Goal: Task Accomplishment & Management: Manage account settings

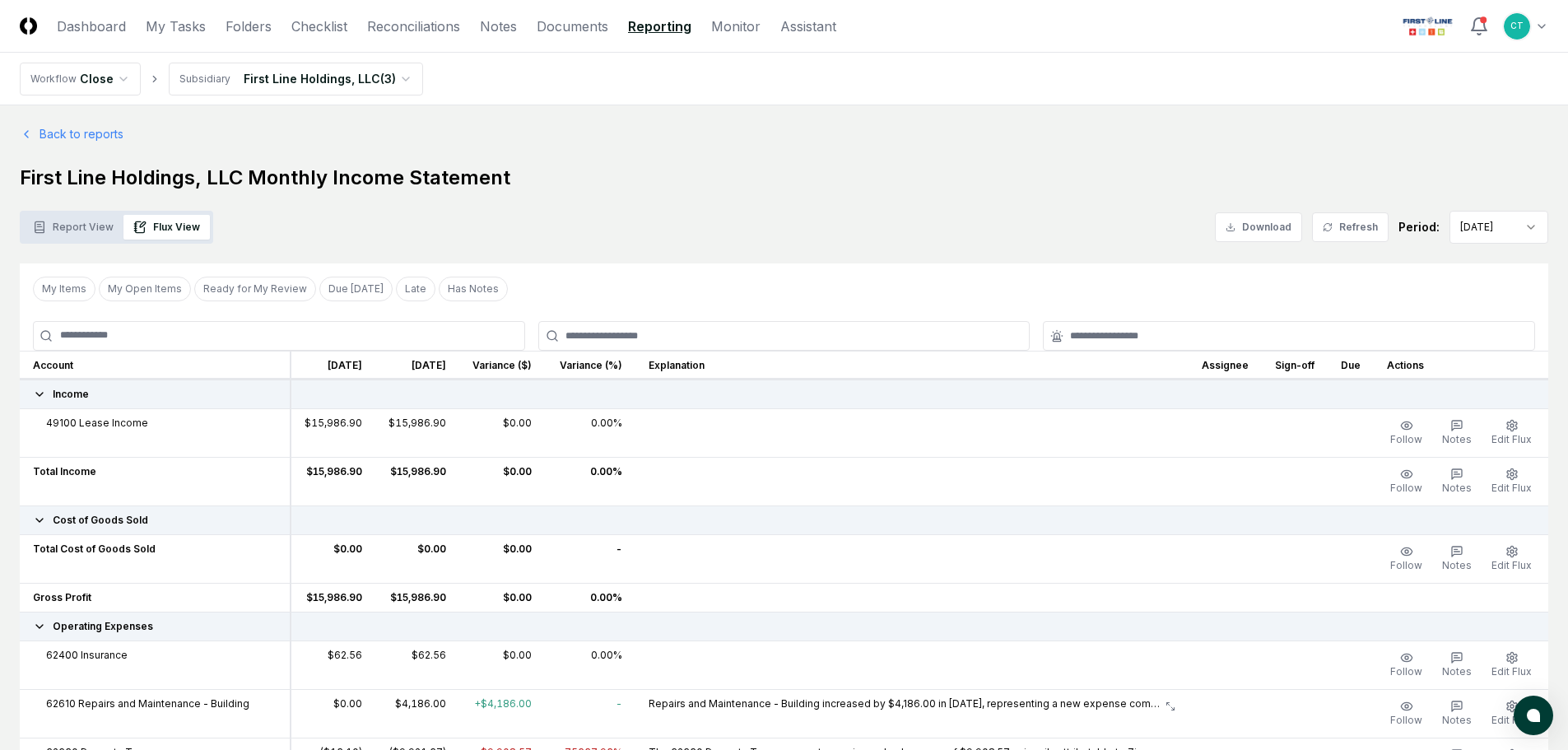
scroll to position [688, 0]
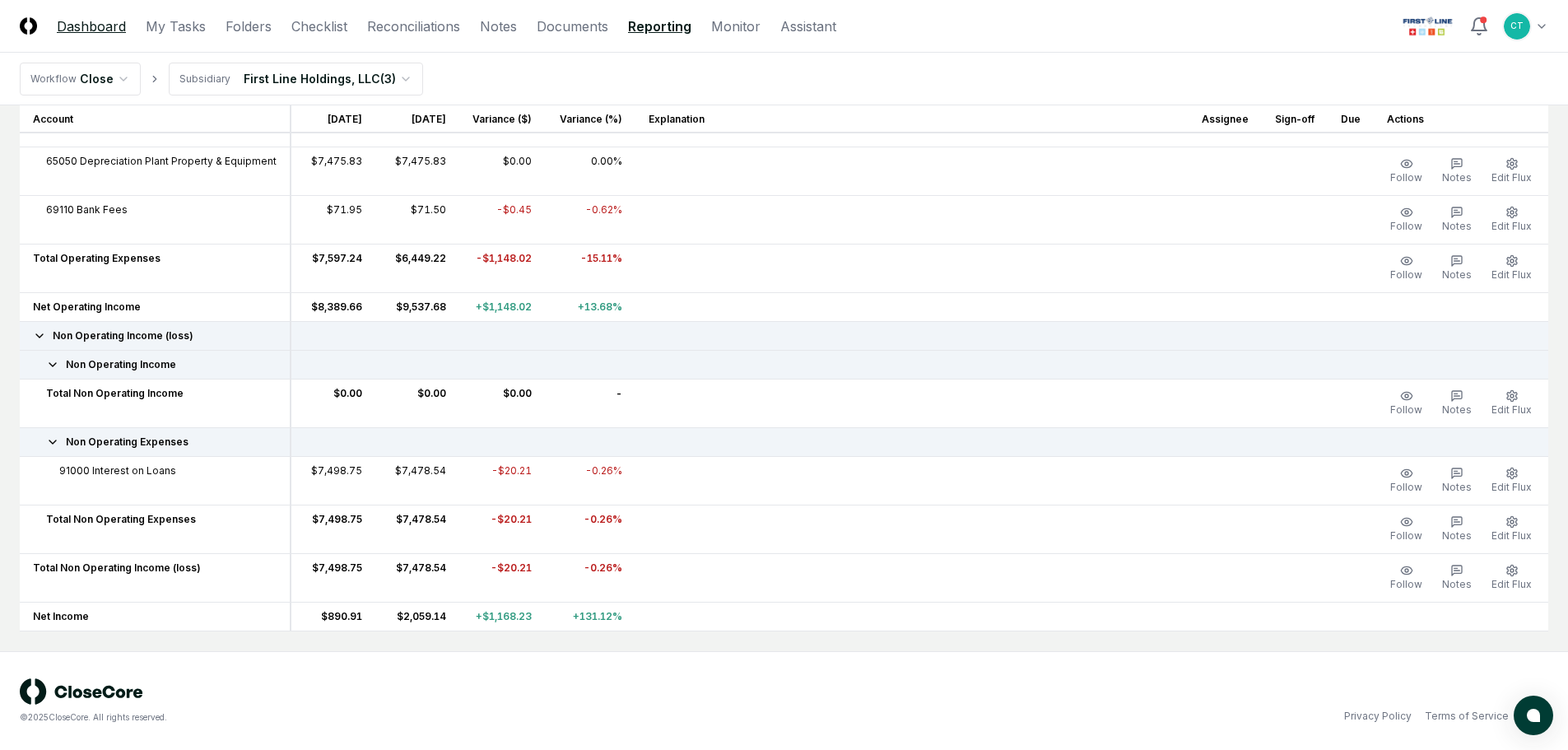
click at [99, 23] on link "Dashboard" at bounding box center [91, 27] width 69 height 20
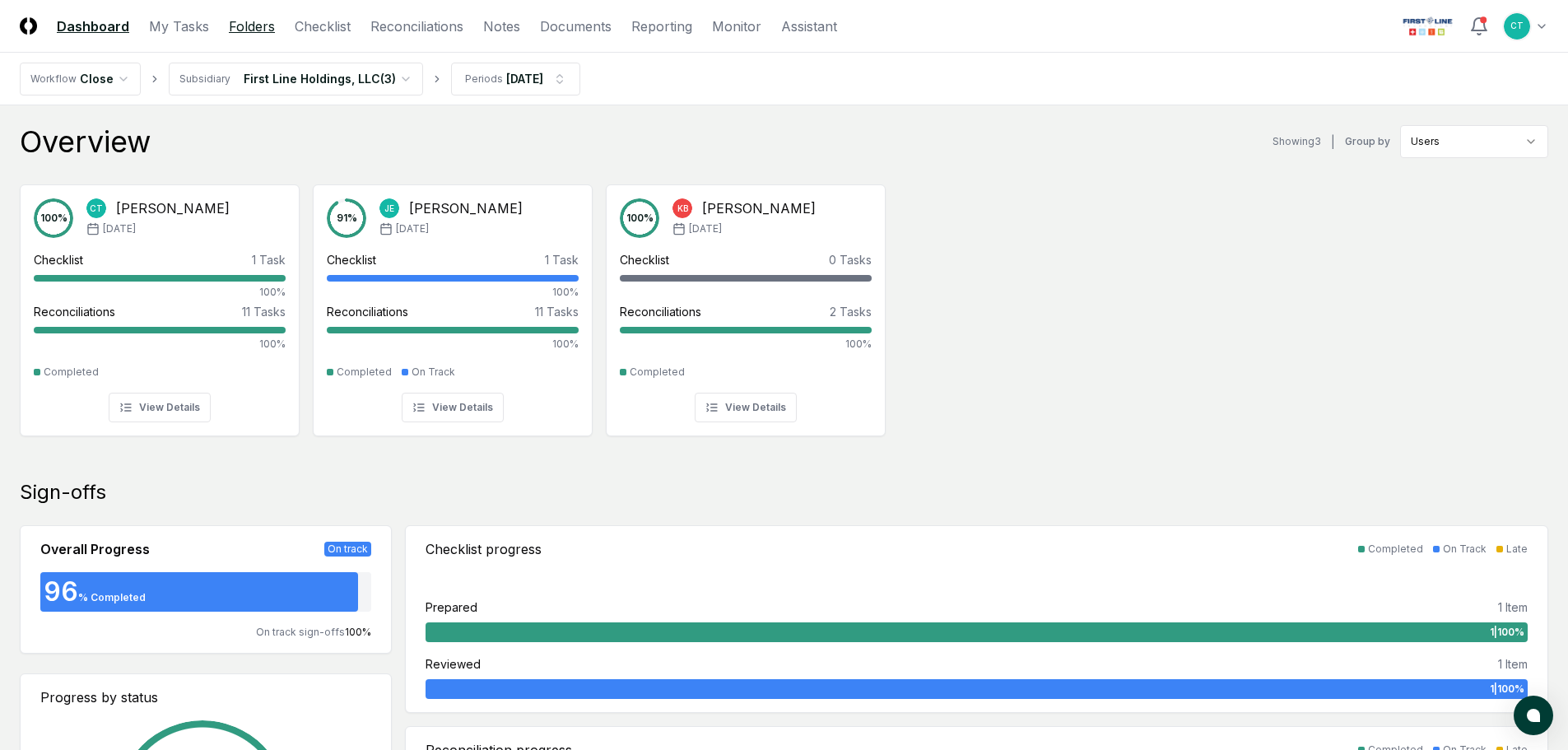
click at [254, 29] on link "Folders" at bounding box center [251, 27] width 46 height 20
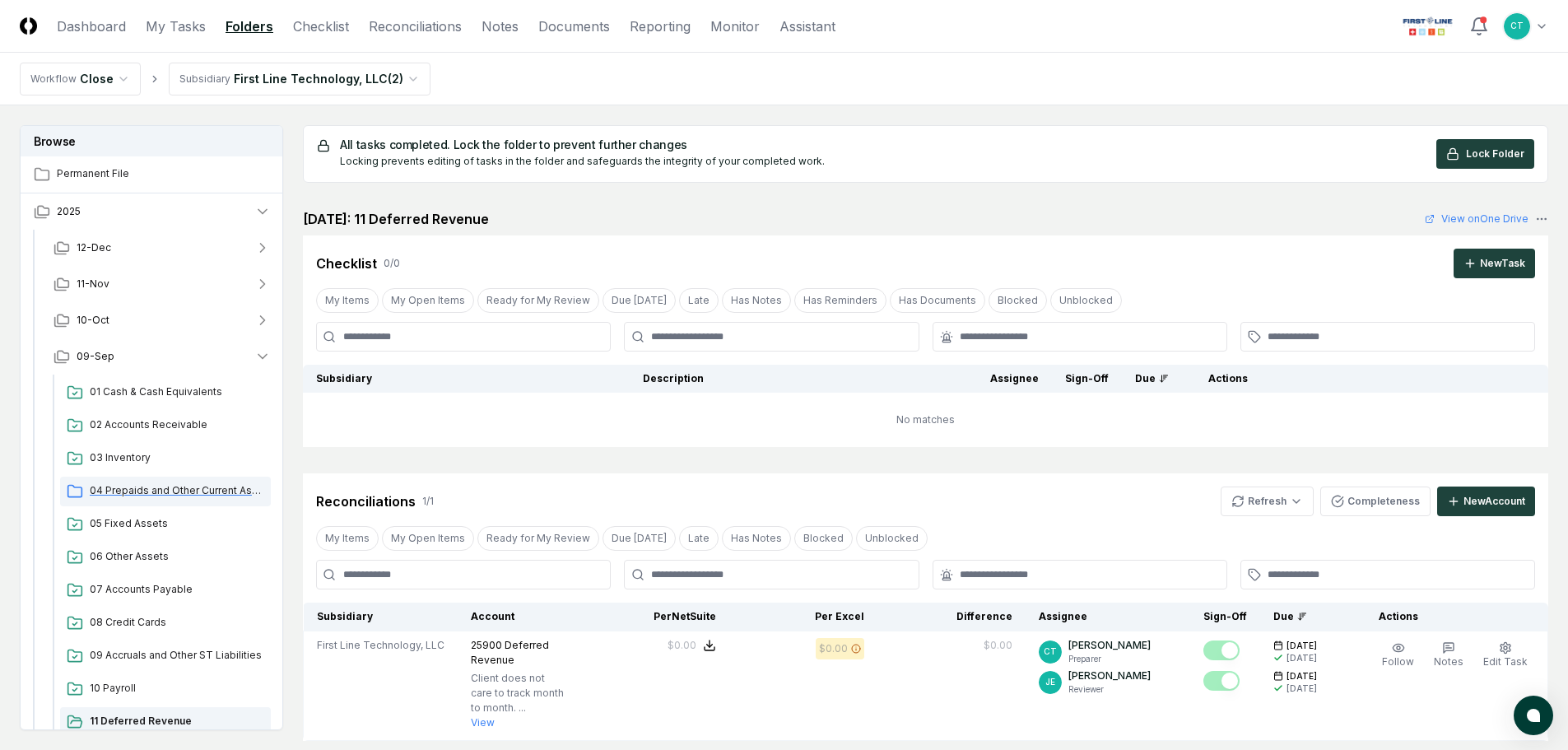
click at [164, 485] on span "04 Prepaids and Other Current Assets" at bounding box center [177, 491] width 174 height 15
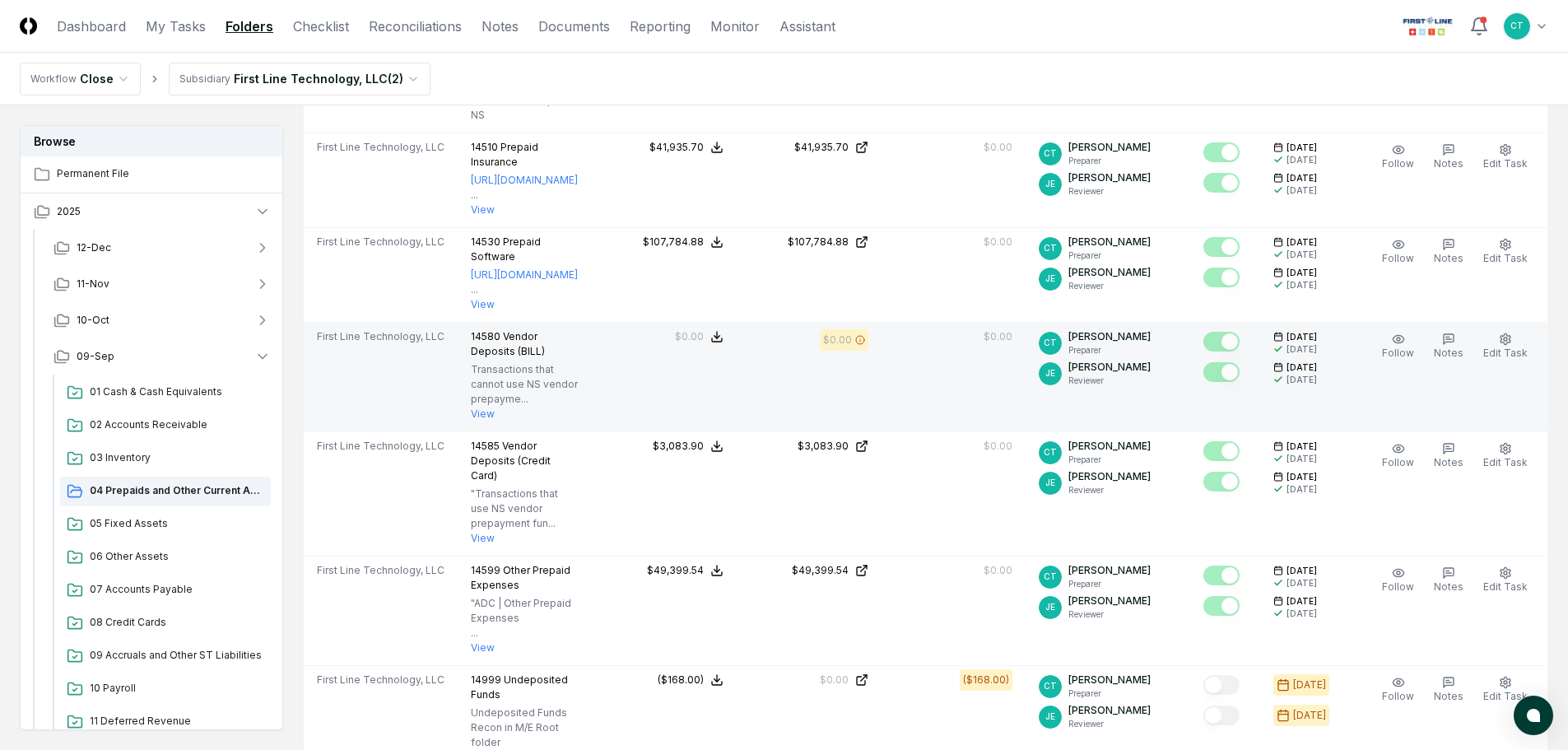
scroll to position [906, 0]
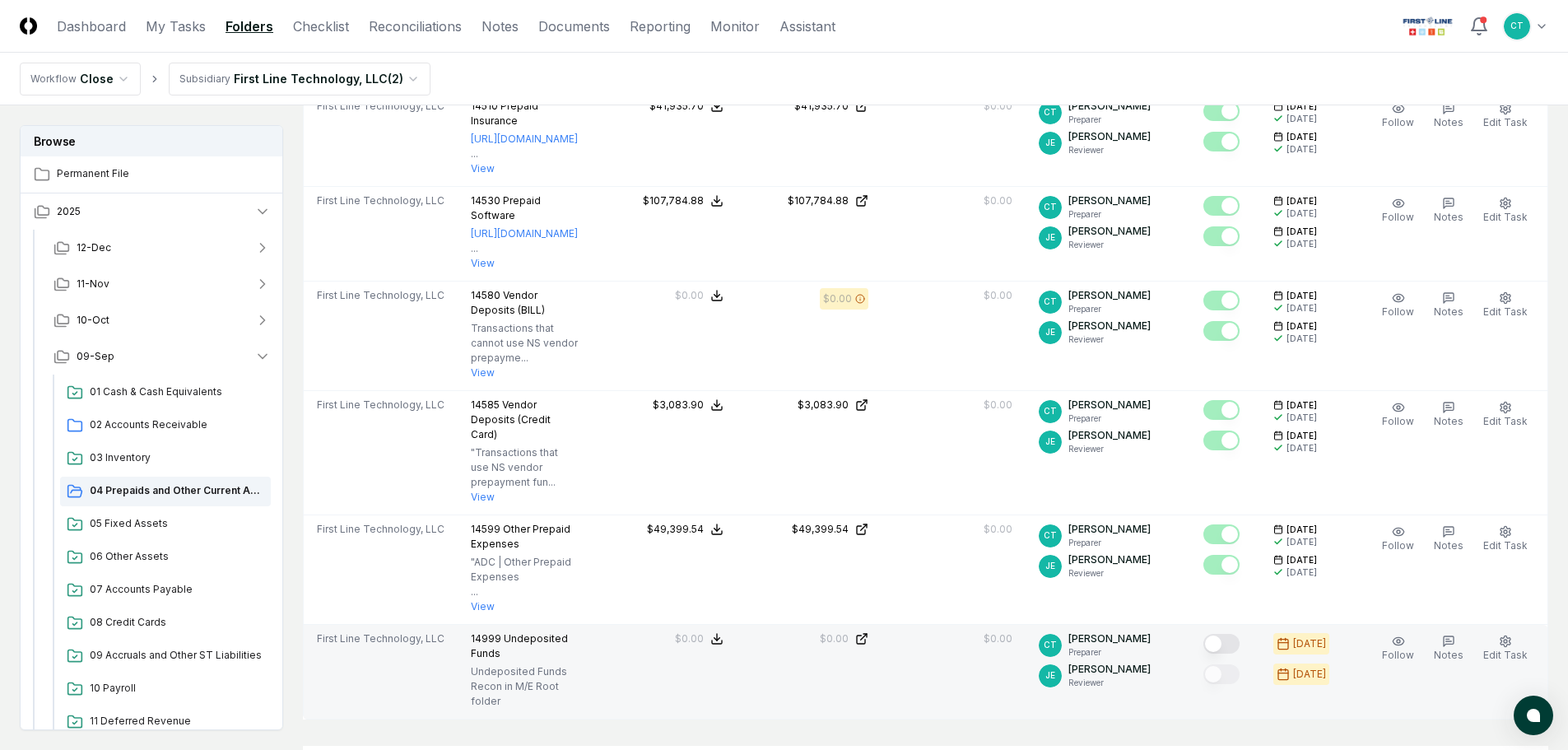
click at [1228, 634] on button "Mark complete" at bounding box center [1221, 644] width 36 height 20
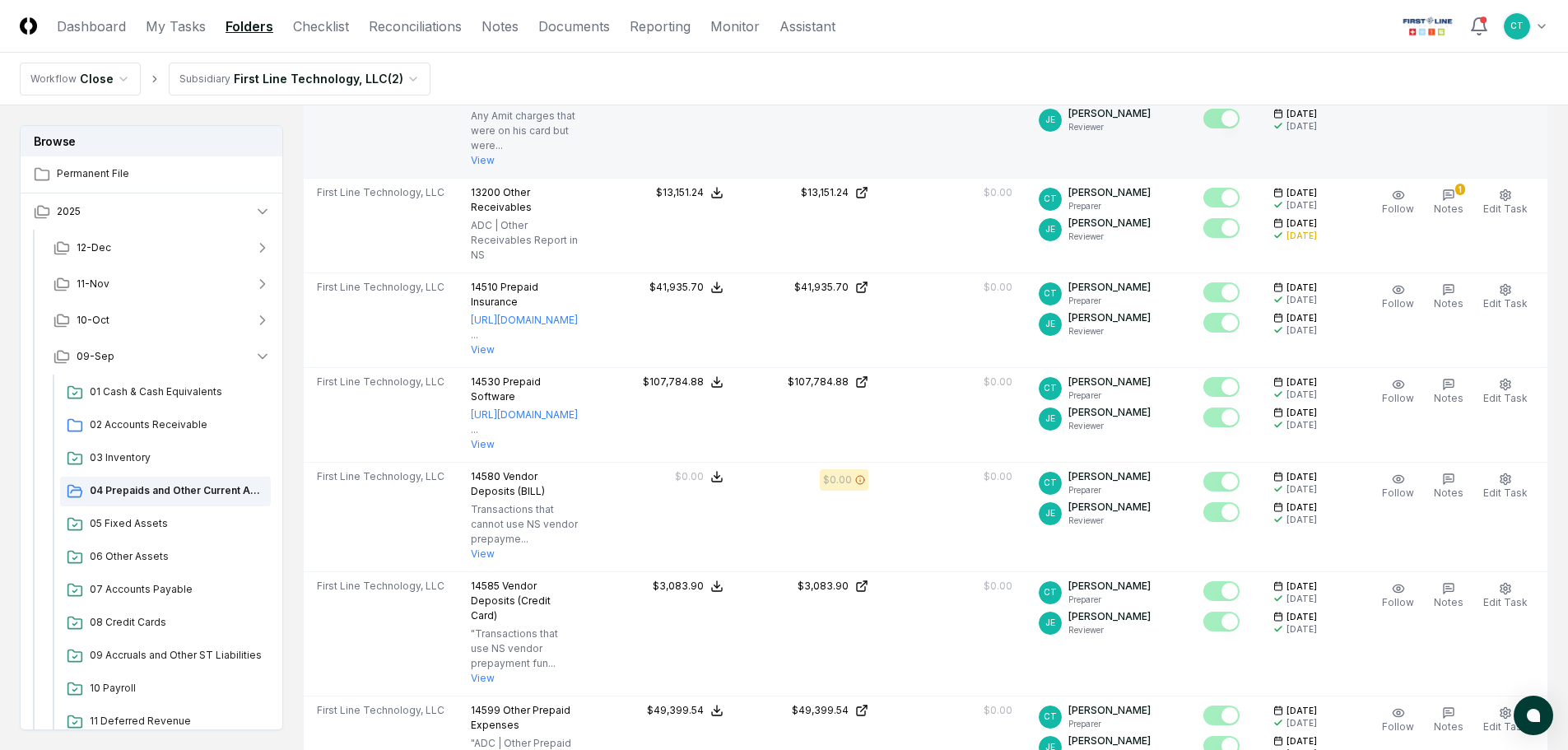
scroll to position [576, 0]
